Goal: Task Accomplishment & Management: Use online tool/utility

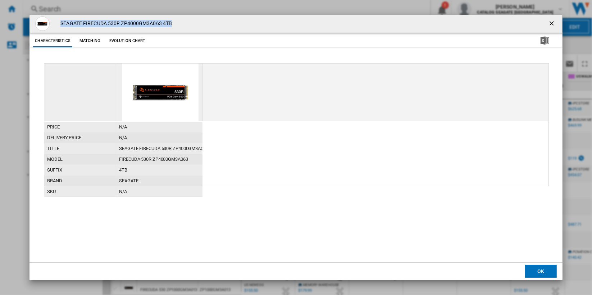
scroll to position [319, 30]
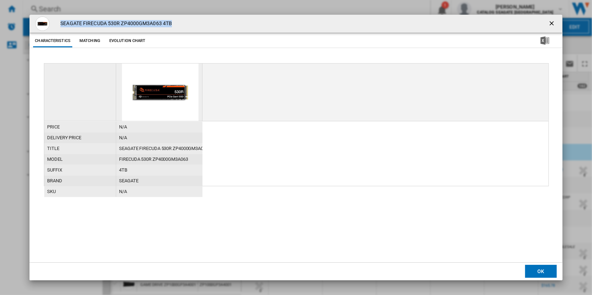
click at [548, 24] on ng-md-icon "getI18NText('BUTTONS.CLOSE_DIALOG')" at bounding box center [552, 24] width 9 height 9
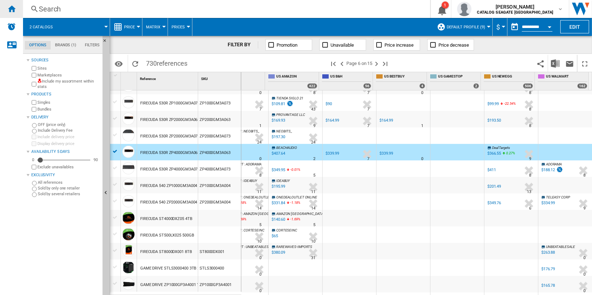
click at [17, 11] on div "Home" at bounding box center [11, 9] width 23 height 18
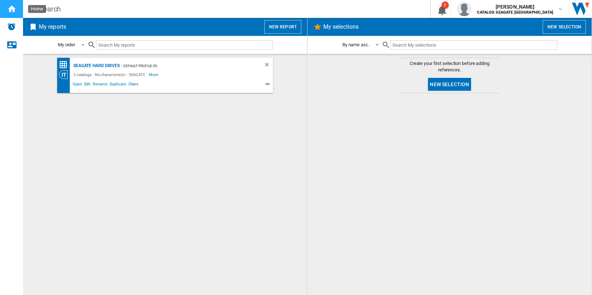
click at [17, 11] on div "Home" at bounding box center [11, 9] width 23 height 18
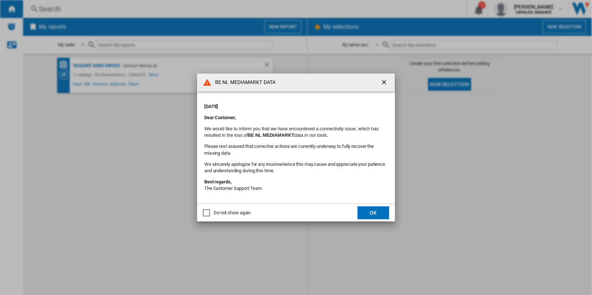
click at [380, 80] on ng-md-icon "getI18NText('BUTTONS.CLOSE_DIALOG')" at bounding box center [384, 83] width 9 height 9
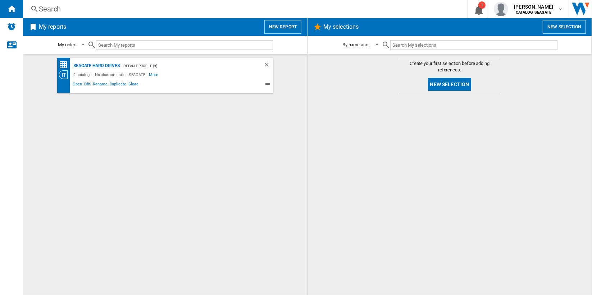
click at [272, 25] on button "New report" at bounding box center [282, 27] width 37 height 14
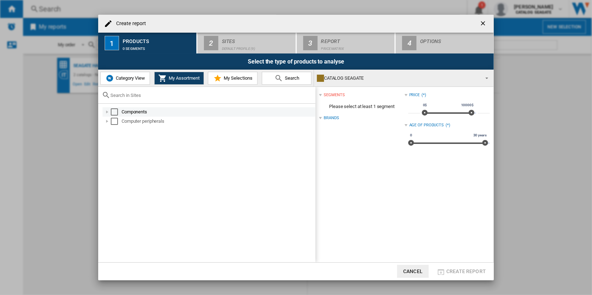
click at [114, 112] on div "Select" at bounding box center [114, 112] width 7 height 7
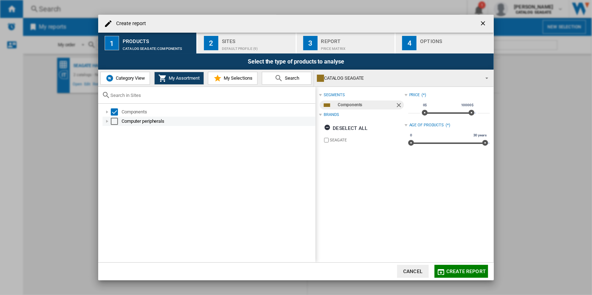
click at [113, 121] on div "Select" at bounding box center [114, 121] width 7 height 7
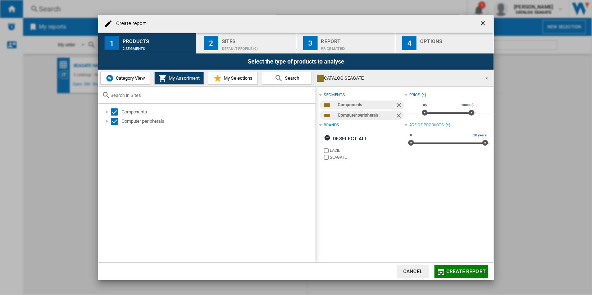
click at [250, 46] on div "Default profile (9)" at bounding box center [257, 47] width 71 height 8
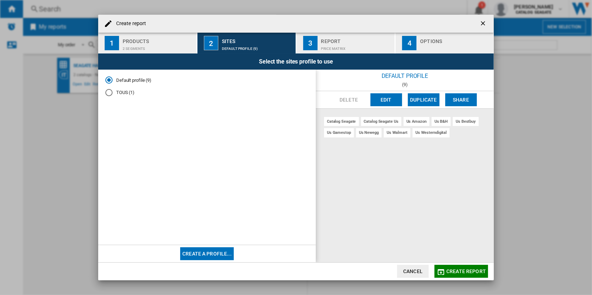
click at [378, 98] on button "Edit" at bounding box center [386, 99] width 32 height 13
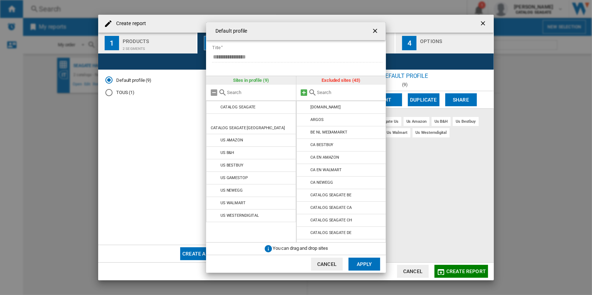
click at [304, 93] on md-icon at bounding box center [304, 92] width 9 height 9
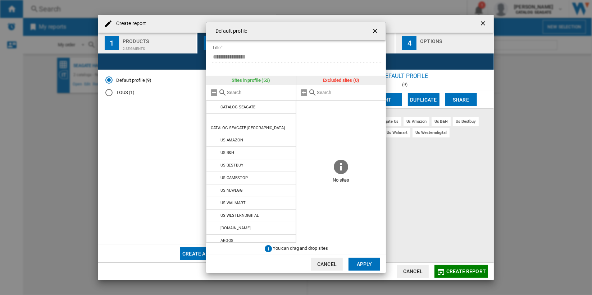
click at [364, 263] on button "Apply" at bounding box center [364, 264] width 32 height 13
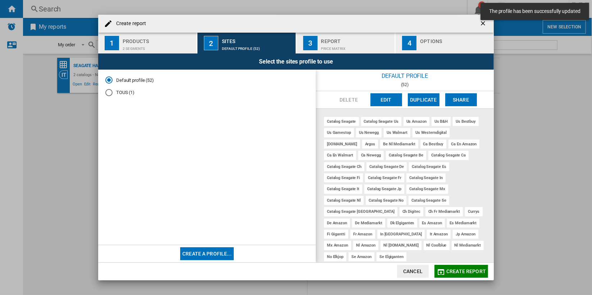
click at [454, 273] on span "Create report" at bounding box center [466, 272] width 40 height 6
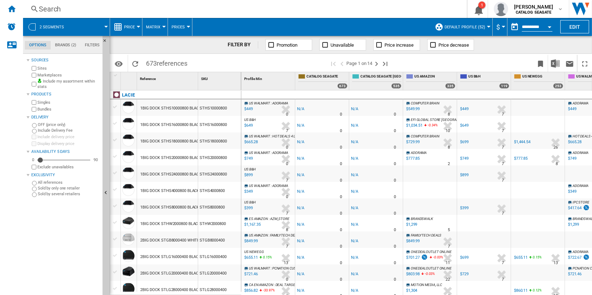
drag, startPoint x: 193, startPoint y: 65, endPoint x: 142, endPoint y: 66, distance: 51.4
click at [142, 66] on div "Identifiers SKU - Stock Keeping Unit EAN - European Article Numbering Show SKU'…" at bounding box center [351, 63] width 482 height 18
drag, startPoint x: 142, startPoint y: 66, endPoint x: 205, endPoint y: 63, distance: 63.0
click at [205, 63] on span at bounding box center [260, 63] width 138 height 17
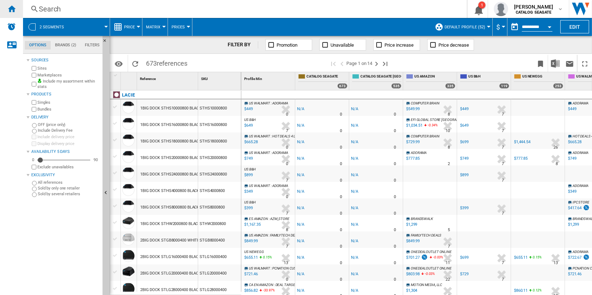
click at [10, 13] on div "Home" at bounding box center [11, 9] width 23 height 18
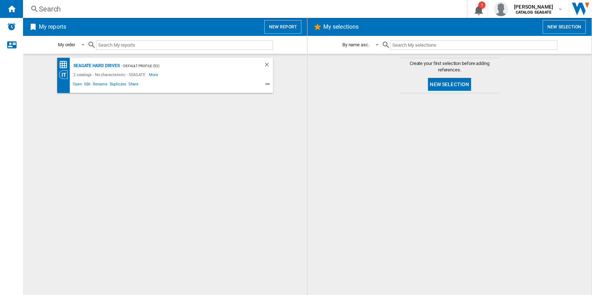
click at [280, 26] on button "New report" at bounding box center [282, 27] width 37 height 14
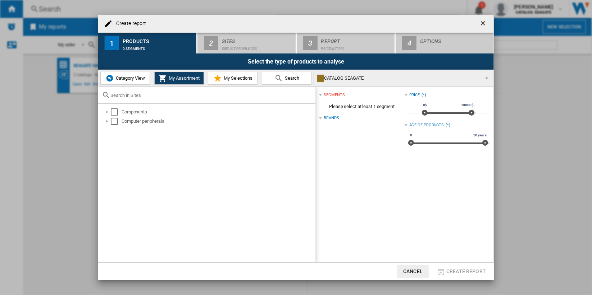
click at [138, 75] on button "Category View" at bounding box center [125, 78] width 50 height 13
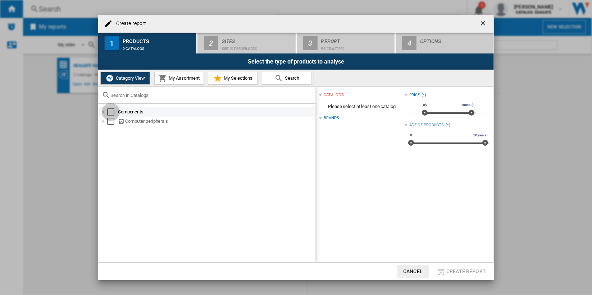
click at [111, 112] on div "Select" at bounding box center [110, 112] width 7 height 7
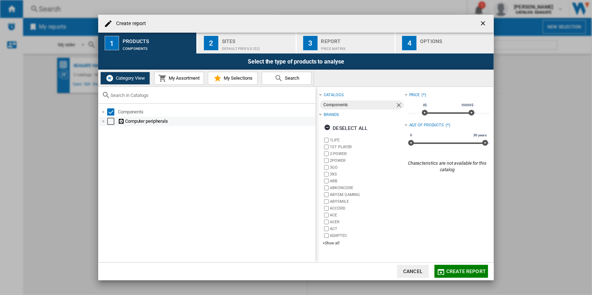
click at [111, 121] on div "Select" at bounding box center [110, 121] width 7 height 7
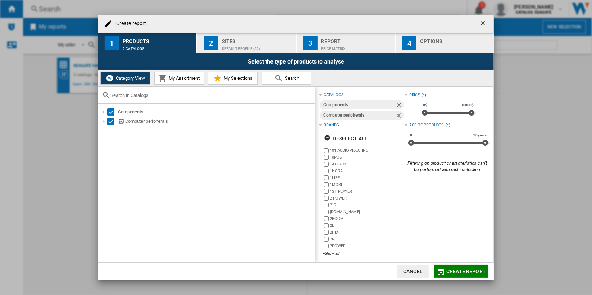
click at [199, 77] on span "My Assortment" at bounding box center [183, 77] width 33 height 5
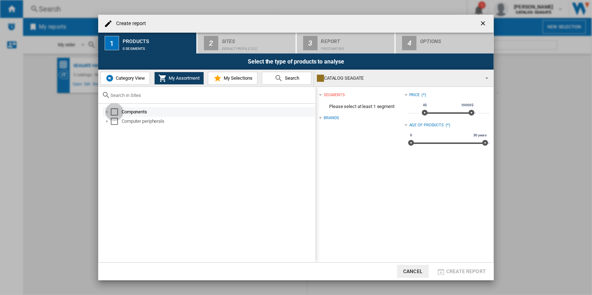
click at [114, 112] on div "Select" at bounding box center [114, 112] width 7 height 7
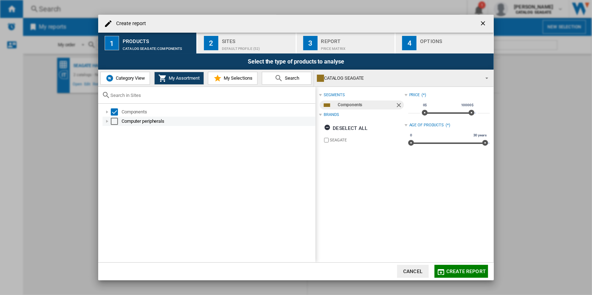
click at [114, 123] on div "Select" at bounding box center [114, 121] width 7 height 7
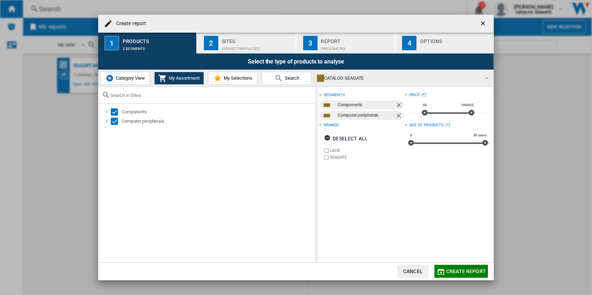
click at [257, 43] on div "Default profile (52)" at bounding box center [257, 47] width 71 height 8
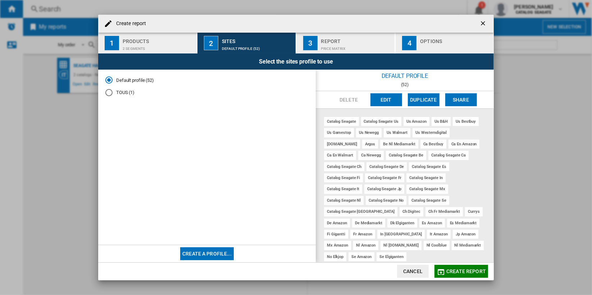
click at [475, 270] on span "Create report" at bounding box center [466, 272] width 40 height 6
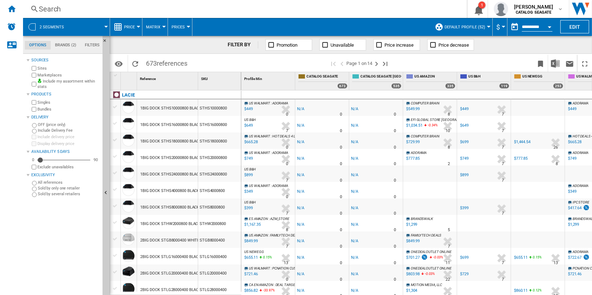
click at [70, 81] on label "Include my assortment within stats" at bounding box center [68, 84] width 62 height 11
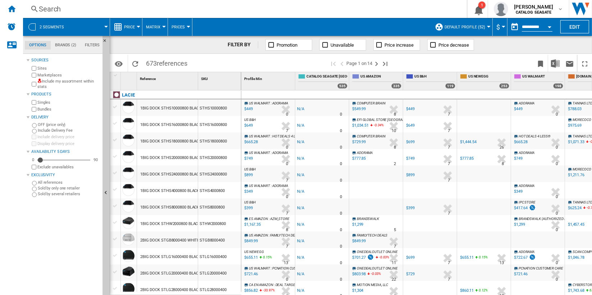
click at [471, 27] on span "Default profile (52)" at bounding box center [464, 27] width 41 height 5
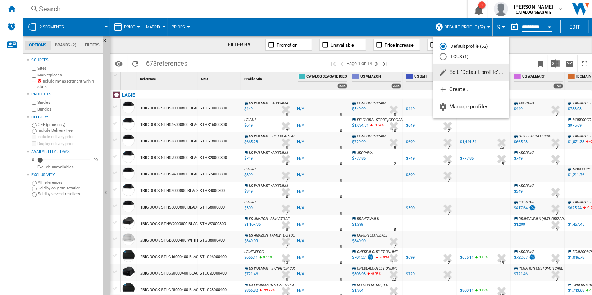
click at [480, 74] on span "Edit "Default profile"..." at bounding box center [470, 72] width 65 height 6
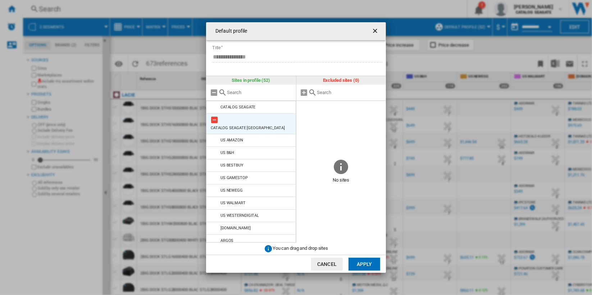
click at [213, 120] on md-icon "Default profile ..." at bounding box center [214, 120] width 9 height 9
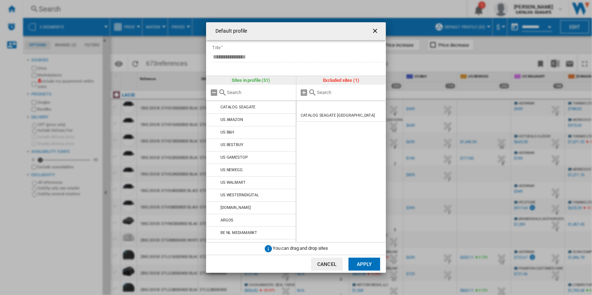
click at [359, 264] on button "Apply" at bounding box center [364, 264] width 32 height 13
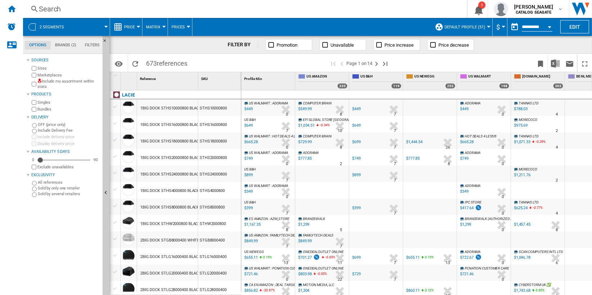
click at [475, 25] on span "Default profile (51)" at bounding box center [464, 27] width 41 height 5
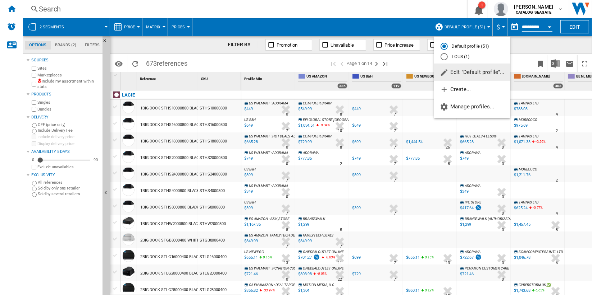
click at [482, 70] on span "Edit "Default profile"..." at bounding box center [472, 72] width 65 height 6
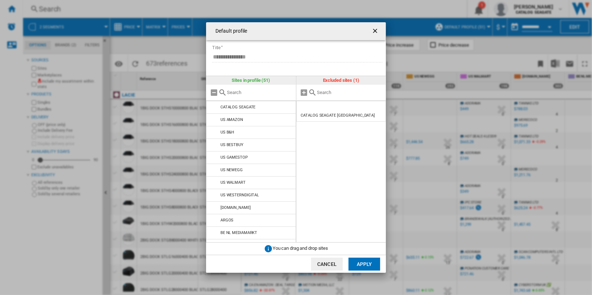
click at [268, 93] on input "Default profile ..." at bounding box center [259, 92] width 65 height 5
type input "catalog"
click at [373, 31] on ng-md-icon "getI18NText('BUTTONS.CLOSE_DIALOG')" at bounding box center [375, 31] width 9 height 9
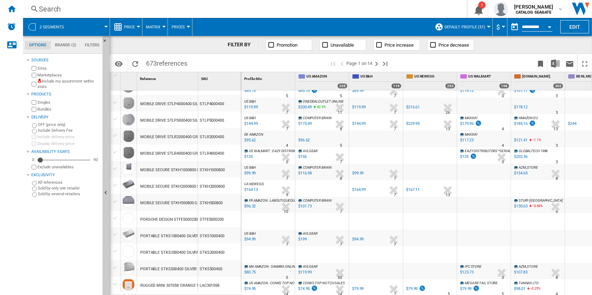
scroll to position [634, 0]
click at [222, 167] on div "STKH1000800" at bounding box center [219, 168] width 43 height 17
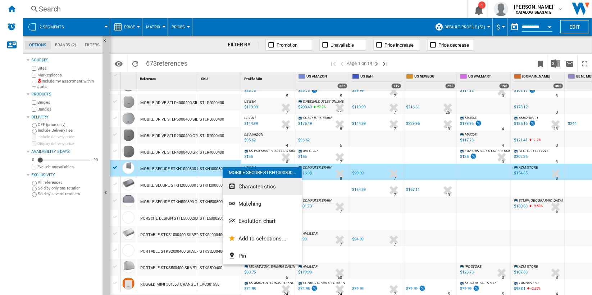
click at [275, 186] on button "Characteristics" at bounding box center [261, 186] width 79 height 17
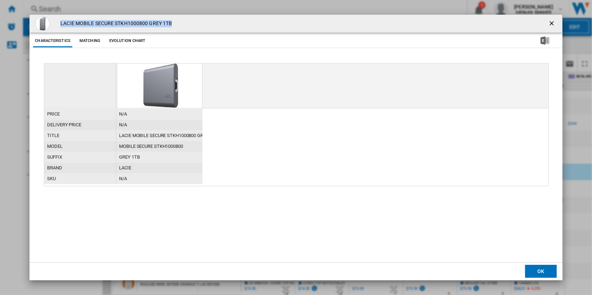
drag, startPoint x: 61, startPoint y: 23, endPoint x: 181, endPoint y: 24, distance: 119.7
click at [181, 24] on div "LACIE MOBILE SECURE STKH1000800 GREY 1TB" at bounding box center [295, 24] width 532 height 18
copy h4 "LACIE MOBILE SECURE STKH1000800 GREY 1TB"
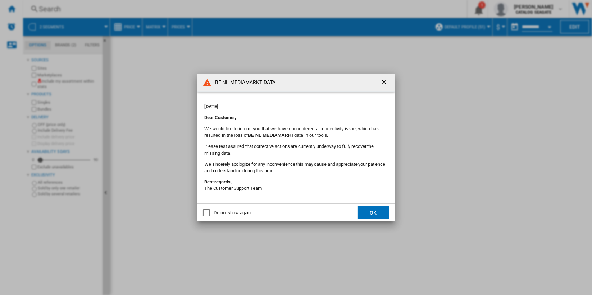
click at [382, 82] on ng-md-icon "getI18NText('BUTTONS.CLOSE_DIALOG')" at bounding box center [384, 83] width 9 height 9
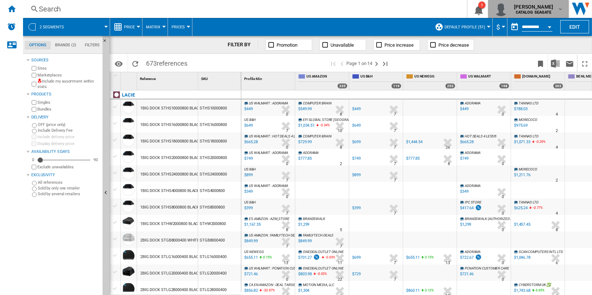
click at [558, 14] on div "gopal shenoy CATALOG SEAGATE" at bounding box center [527, 9] width 69 height 14
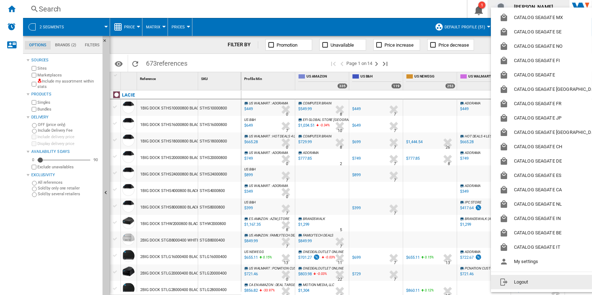
click at [542, 290] on md-menu-content "CATALOG SEAGATE MX CATALOG SEAGATE SE CATALOG SEAGATE NO CATALOG SEAGATE FI CAT…" at bounding box center [551, 150] width 121 height 285
click at [532, 281] on button "Logout" at bounding box center [551, 282] width 121 height 14
